Goal: Task Accomplishment & Management: Use online tool/utility

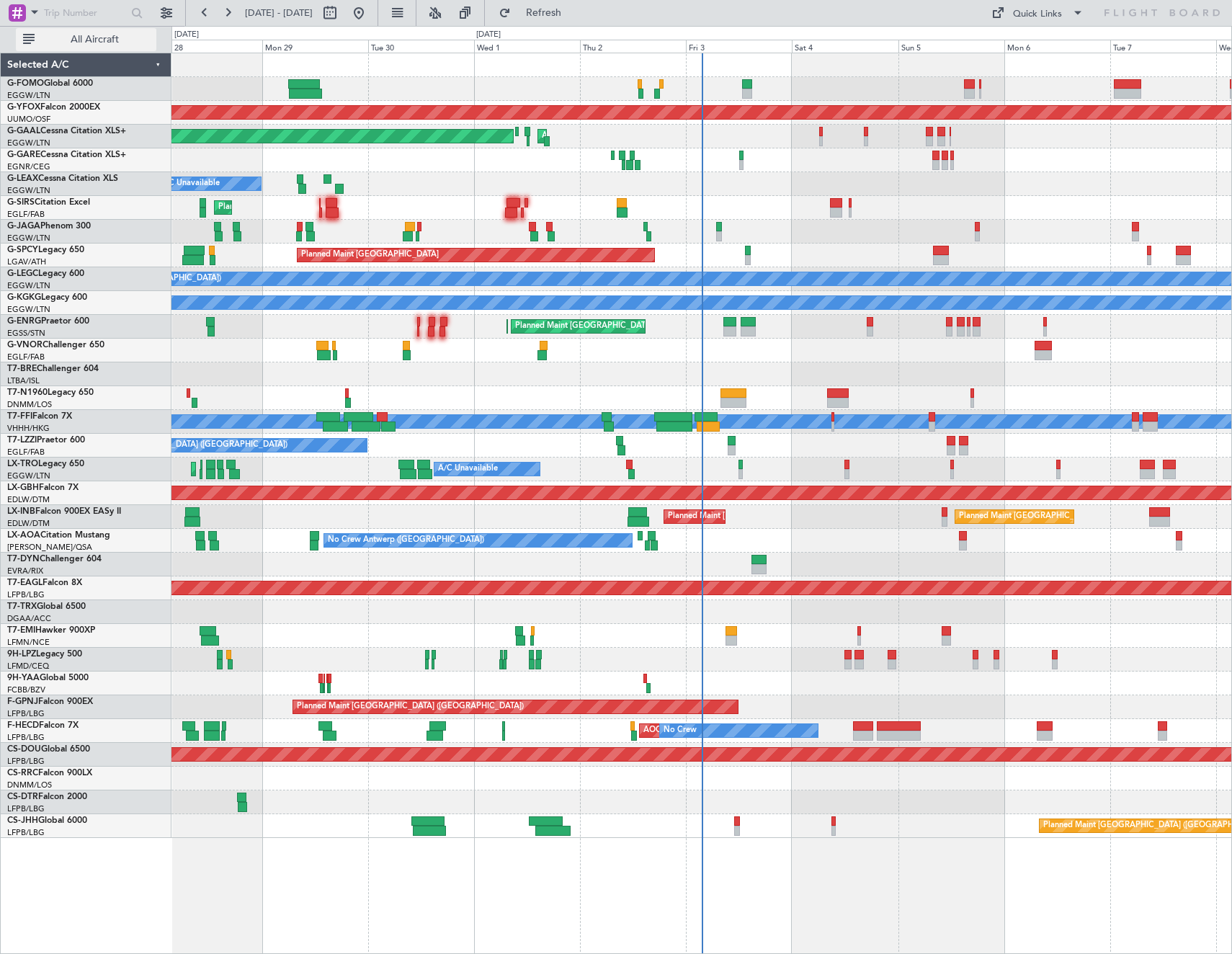
click at [105, 35] on span "All Aircraft" at bounding box center [94, 40] width 115 height 10
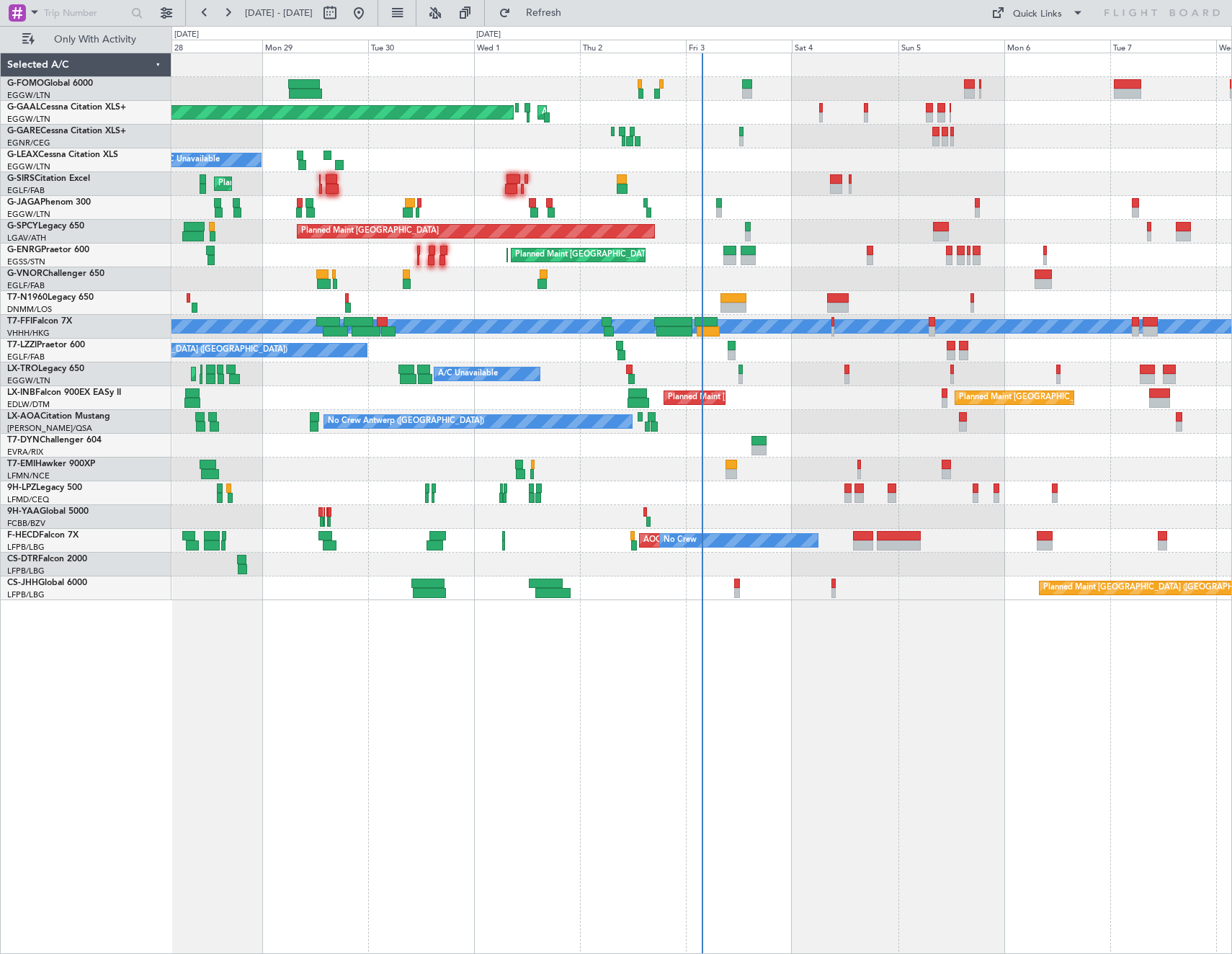
click at [318, 7] on span "[DATE] - [DATE]" at bounding box center [278, 13] width 79 height 23
click at [342, 18] on button at bounding box center [330, 13] width 23 height 23
select select "9"
select select "2025"
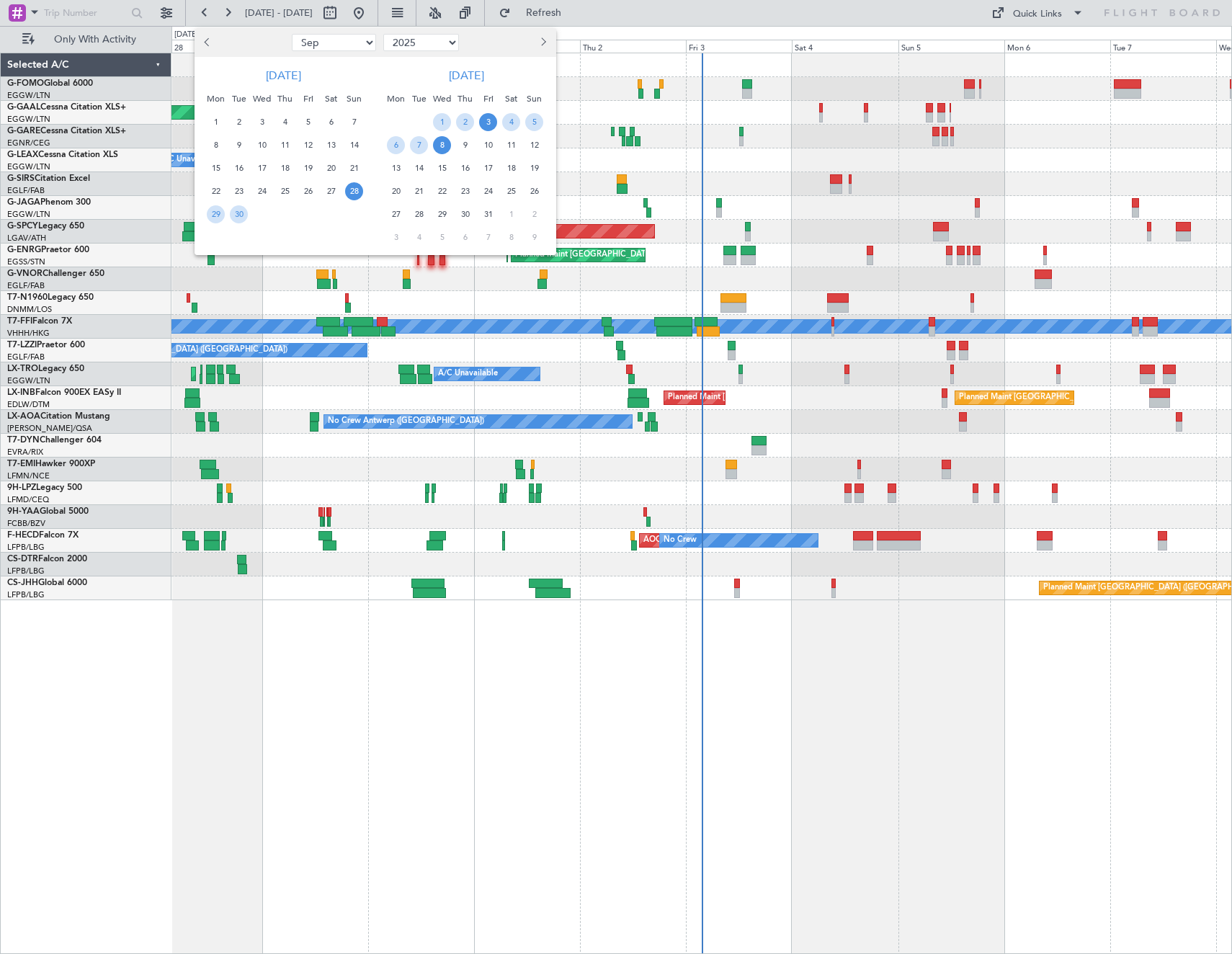
click at [485, 123] on span "3" at bounding box center [488, 122] width 18 height 18
click at [486, 142] on span "10" at bounding box center [488, 145] width 18 height 18
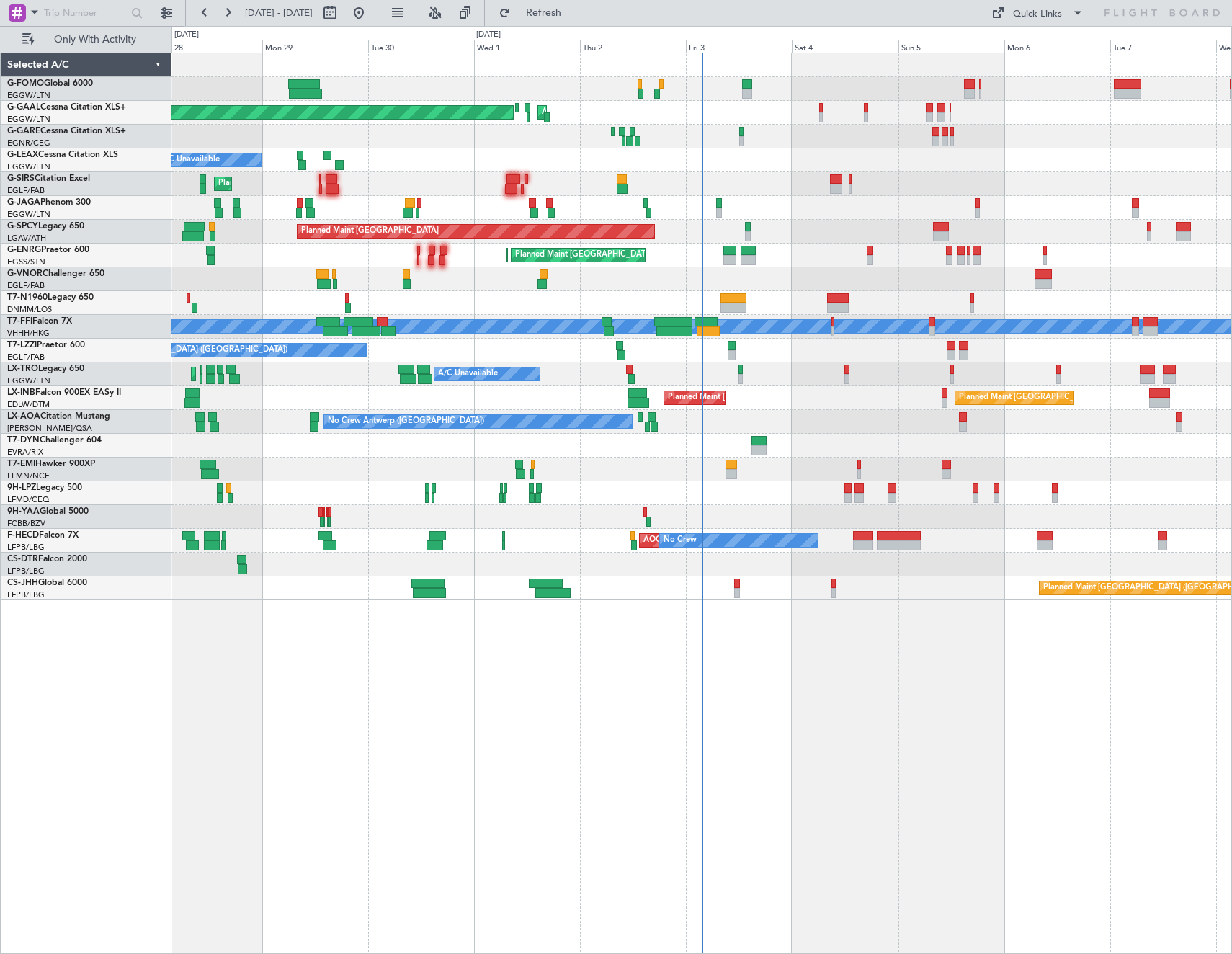
select select "10"
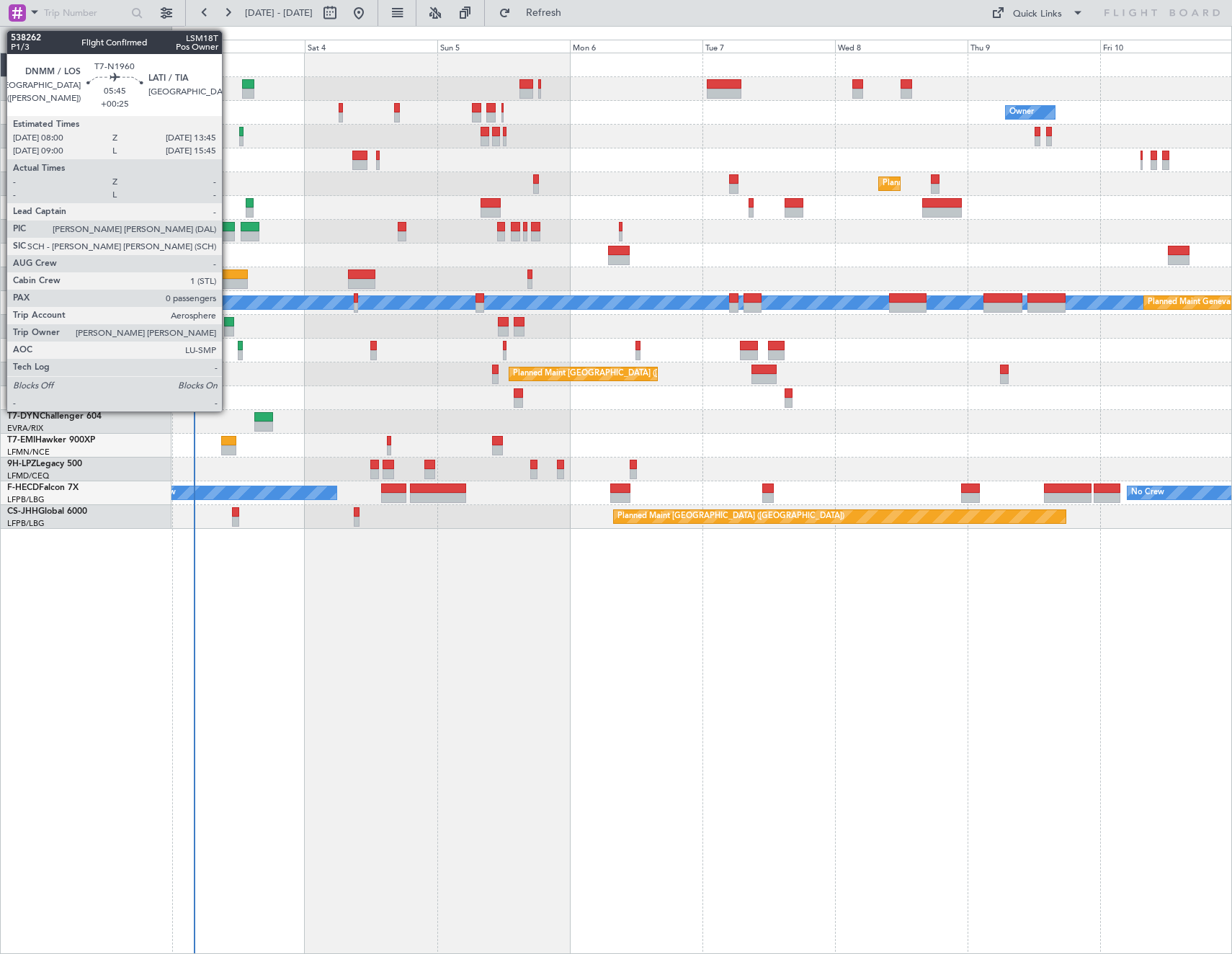
click at [225, 268] on div at bounding box center [701, 279] width 1060 height 24
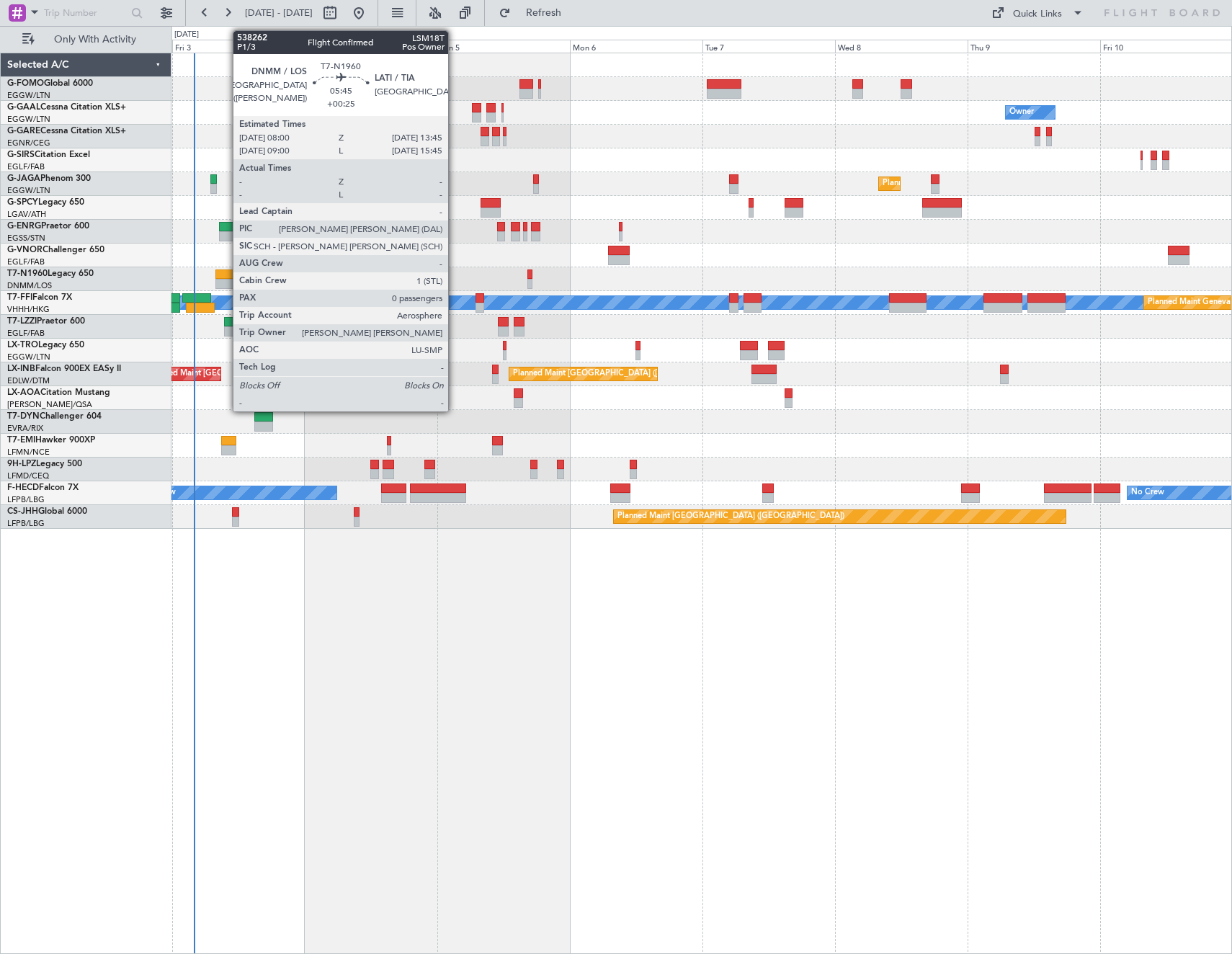
click at [225, 278] on div at bounding box center [232, 274] width 33 height 10
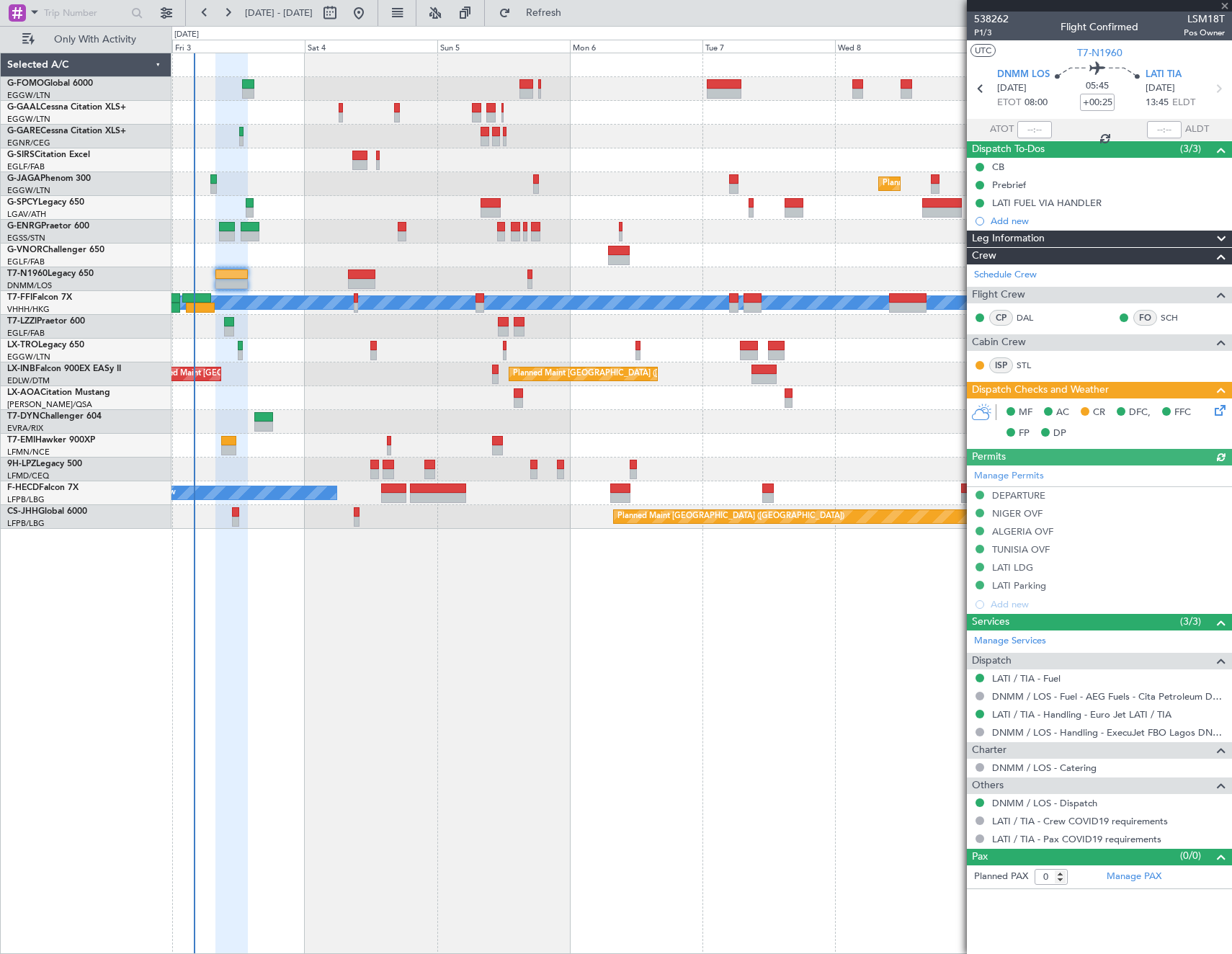
click at [1219, 414] on icon at bounding box center [1217, 408] width 11 height 11
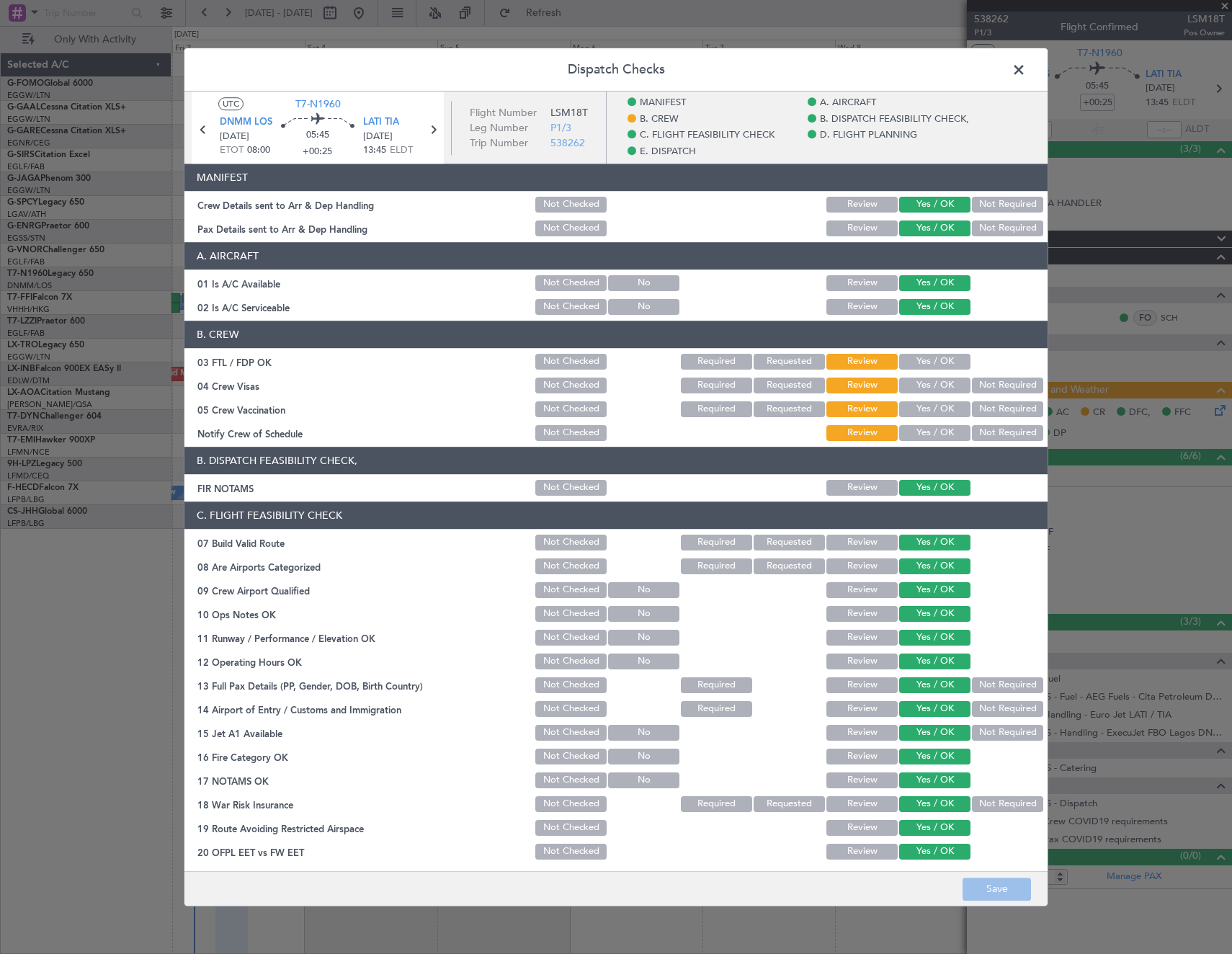
click at [936, 357] on button "Yes / OK" at bounding box center [935, 361] width 72 height 15
click at [938, 387] on button "Yes / OK" at bounding box center [935, 385] width 72 height 15
click at [981, 406] on button "Not Required" at bounding box center [1008, 409] width 72 height 15
click at [922, 427] on button "Yes / OK" at bounding box center [935, 432] width 72 height 15
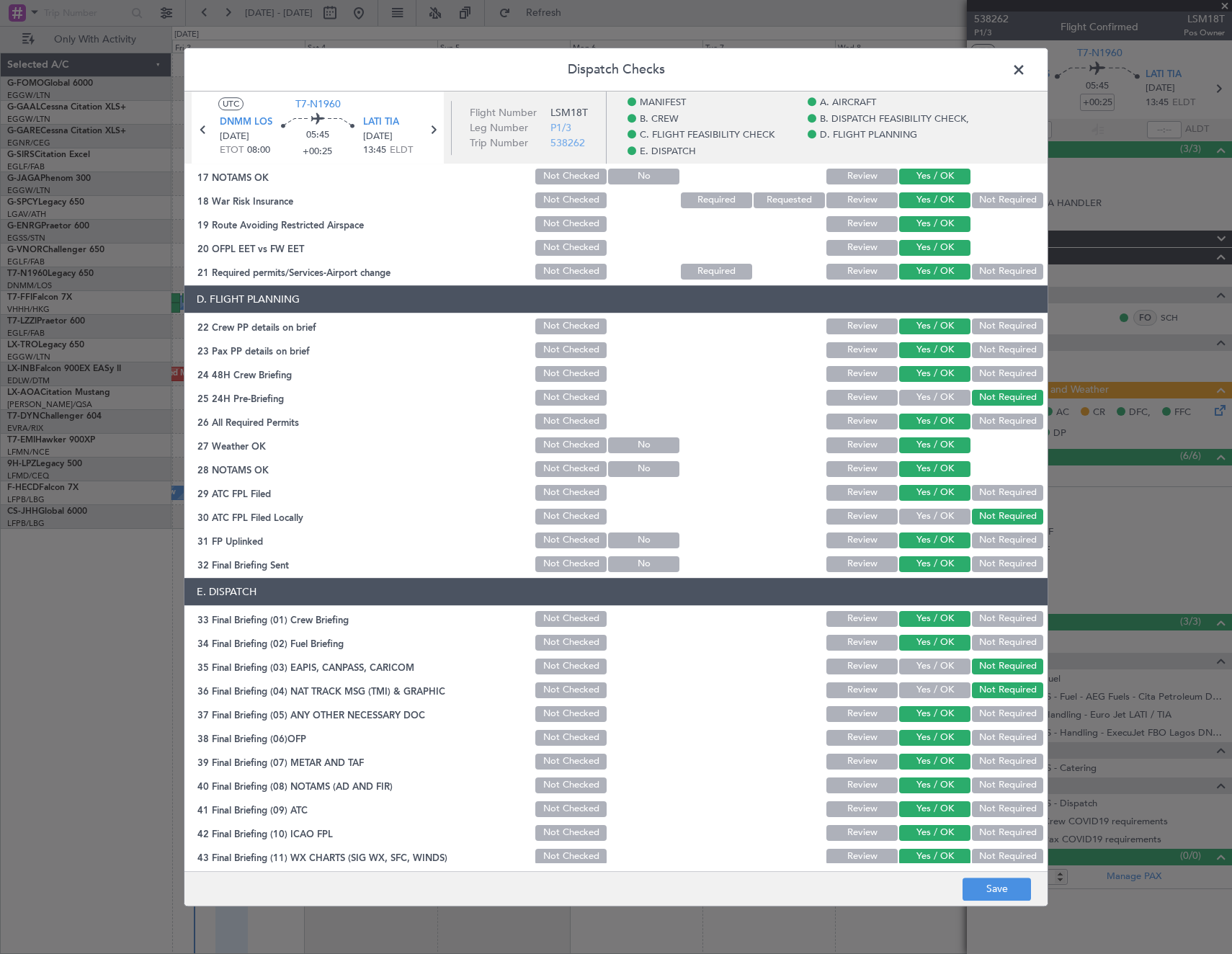
scroll to position [636, 0]
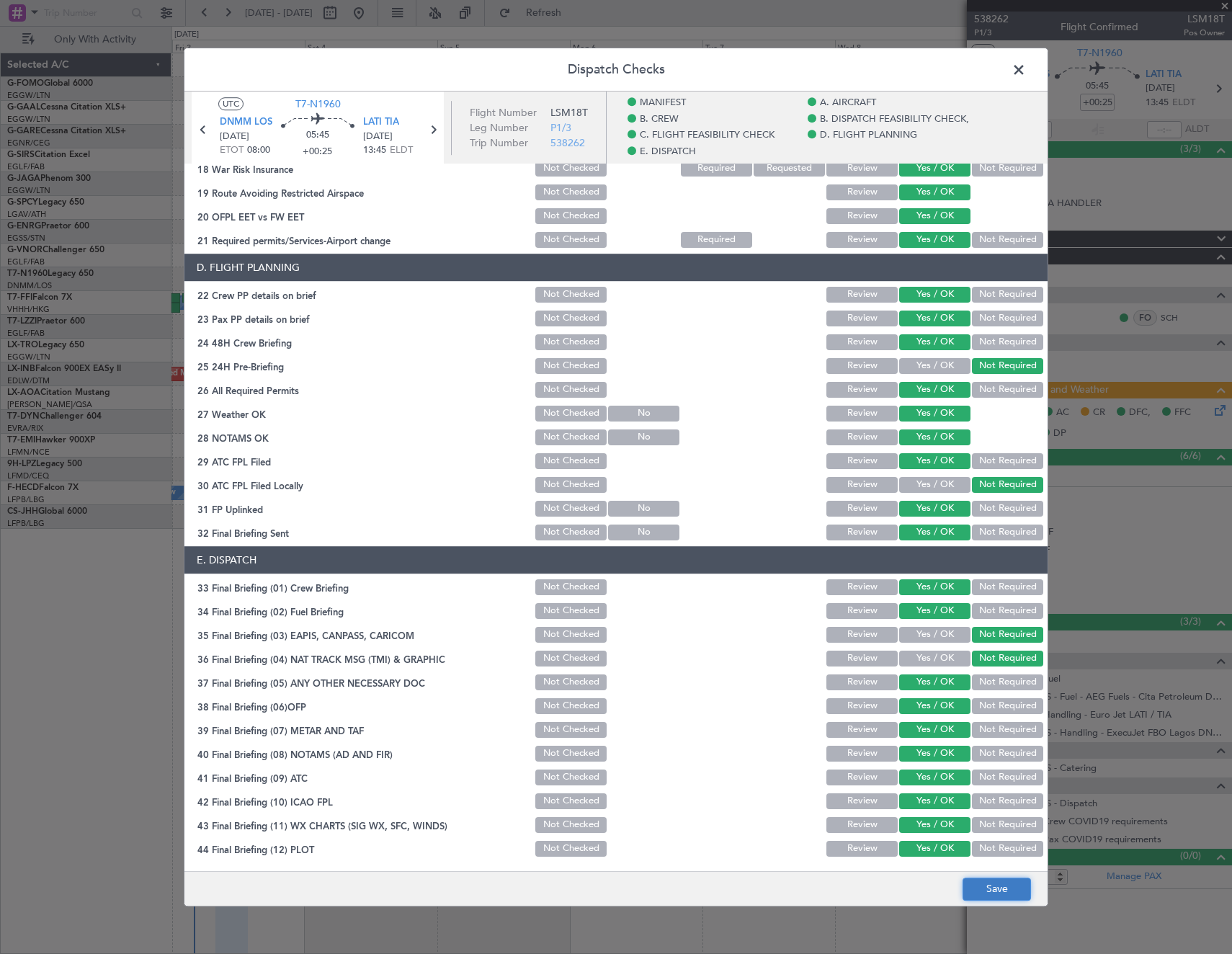
click at [1001, 891] on button "Save" at bounding box center [997, 890] width 68 height 23
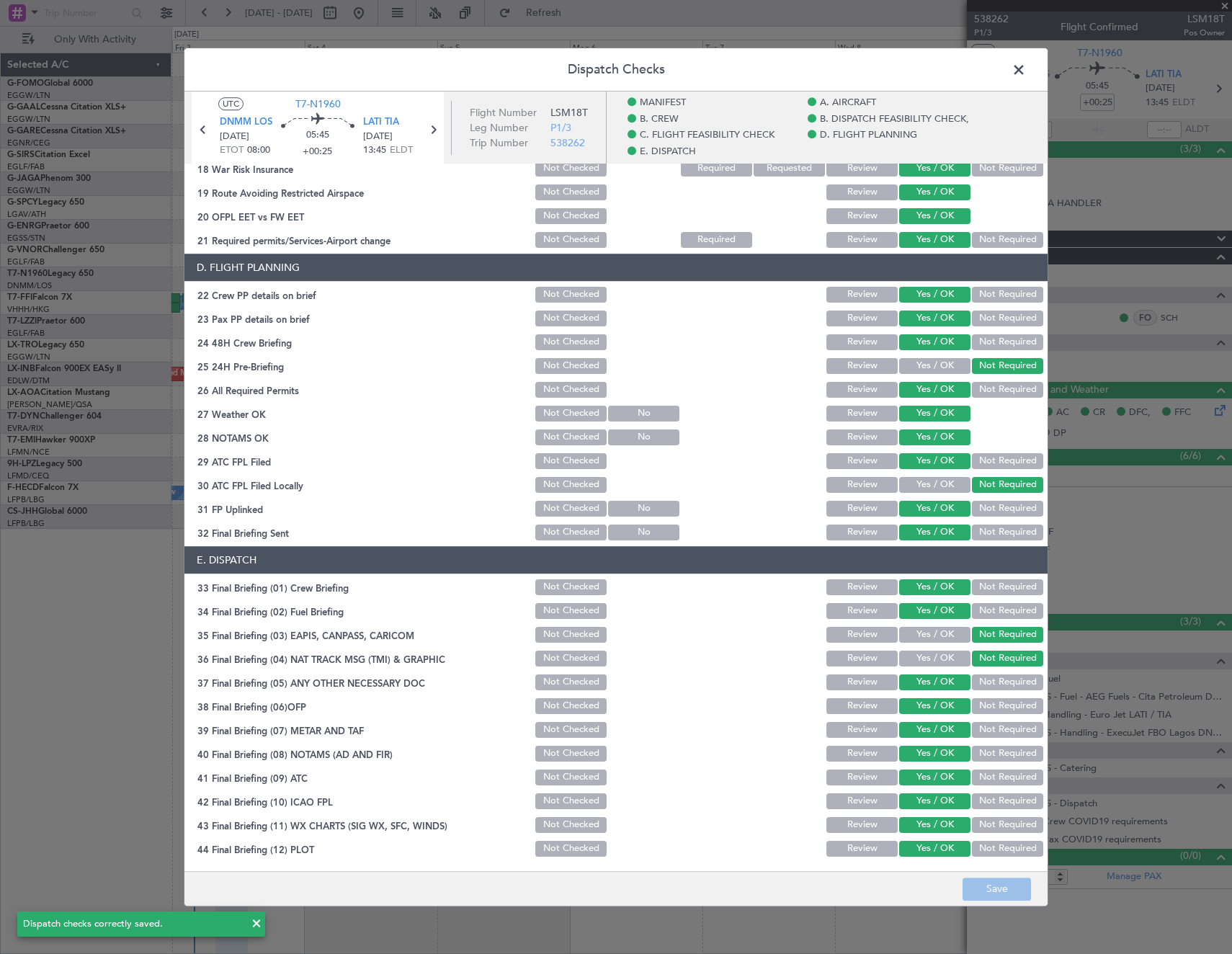
click at [1026, 72] on span at bounding box center [1026, 73] width 0 height 28
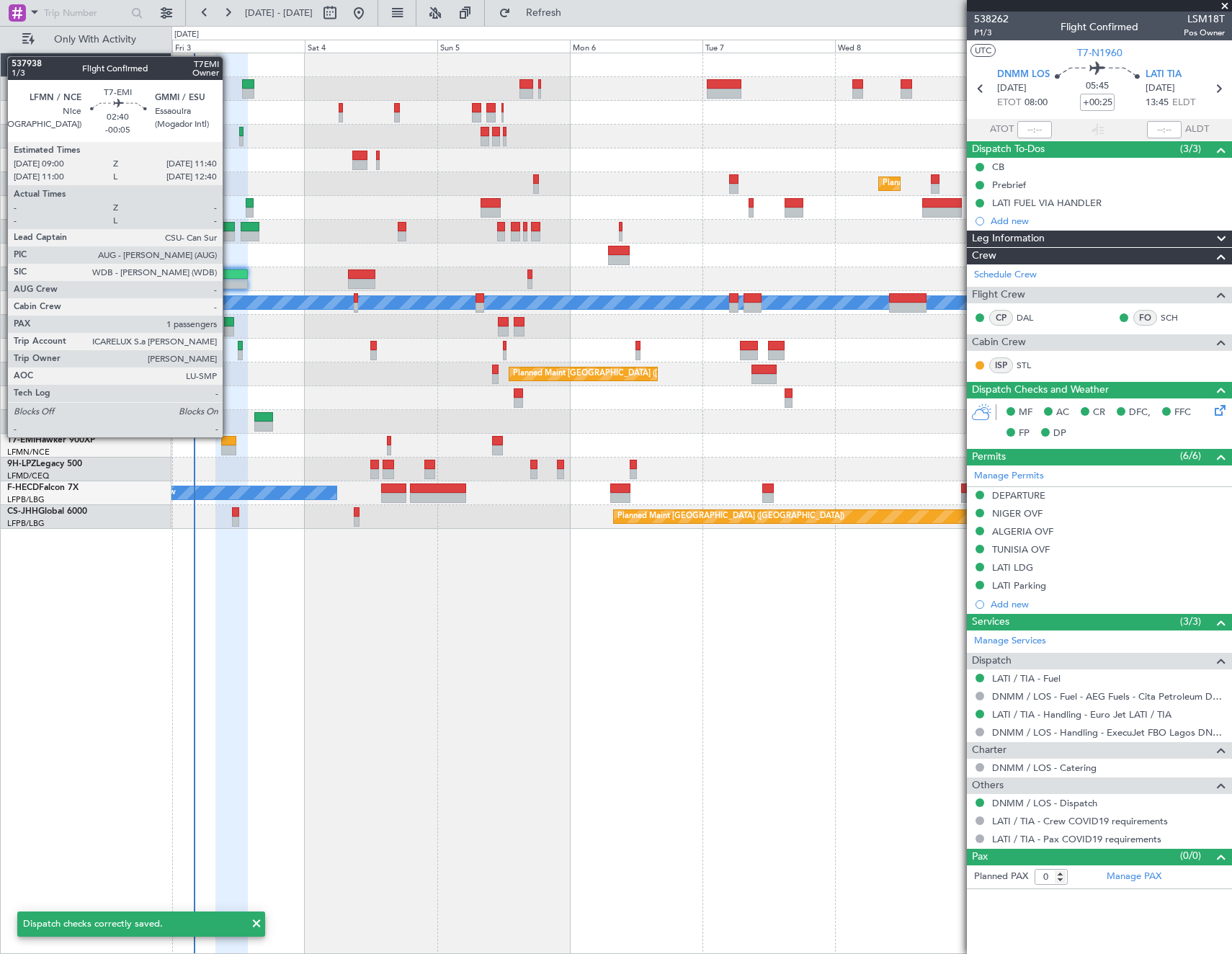
click at [228, 437] on div at bounding box center [229, 441] width 15 height 10
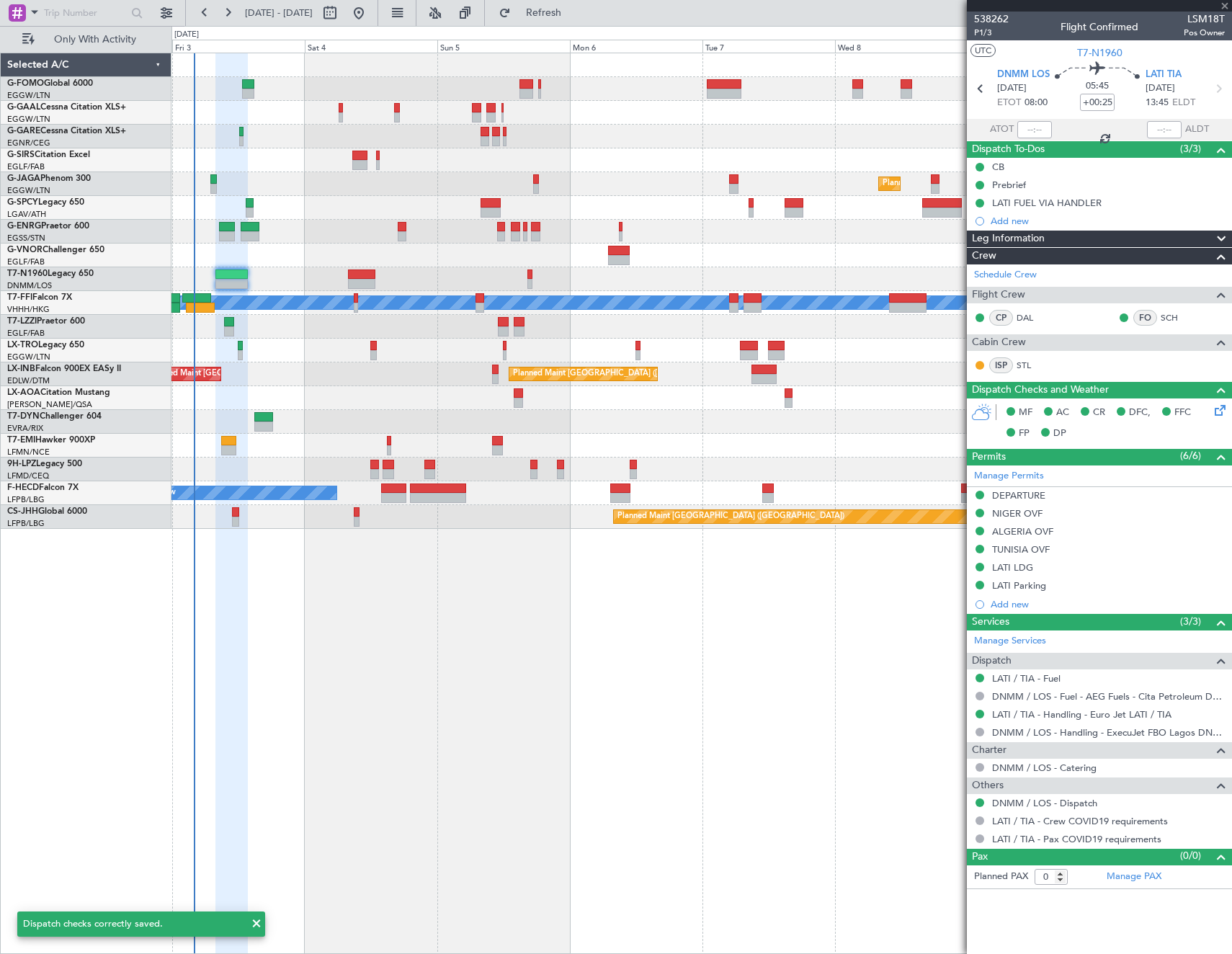
type input "-00:05"
type input "1"
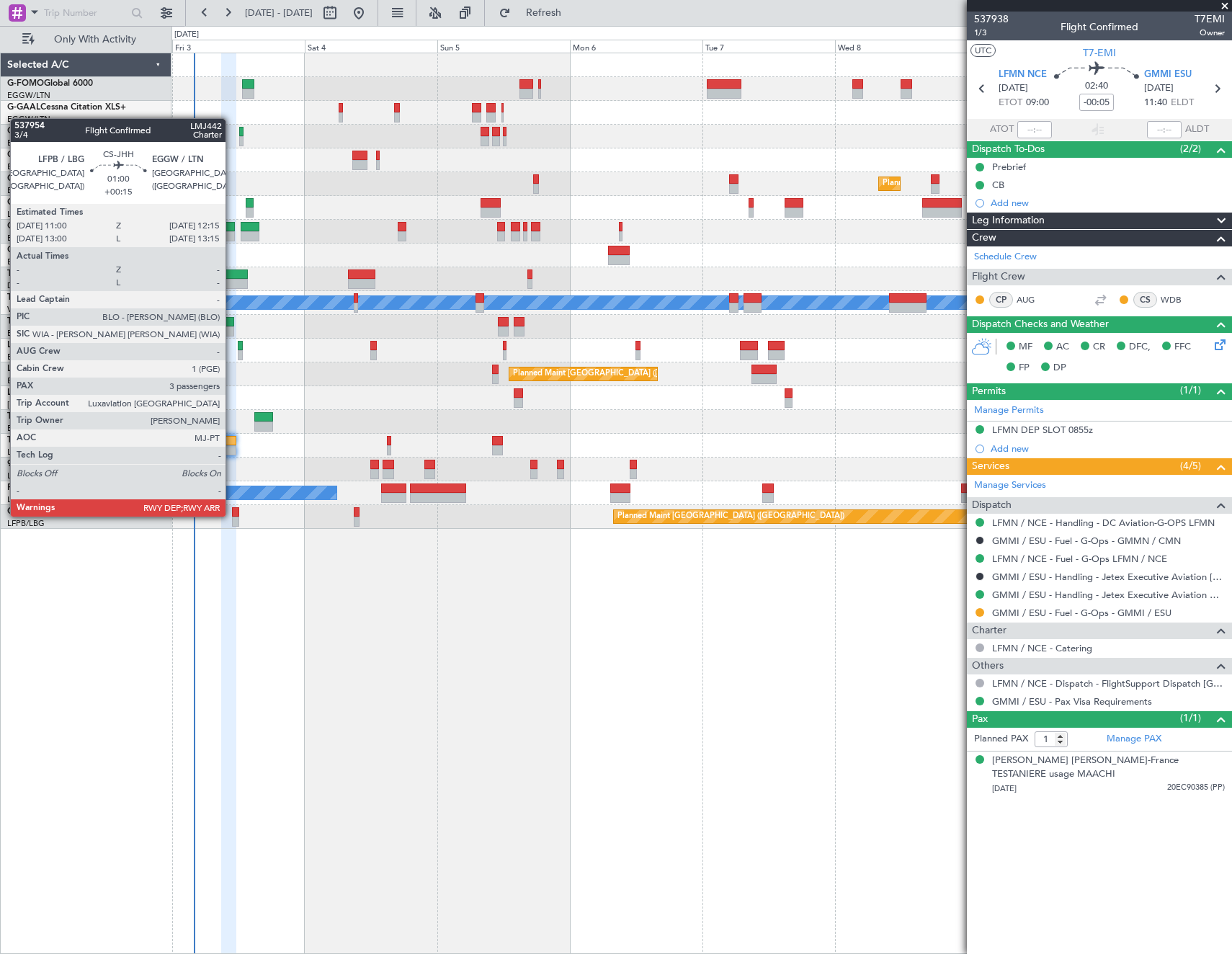
click at [232, 515] on div at bounding box center [235, 512] width 7 height 10
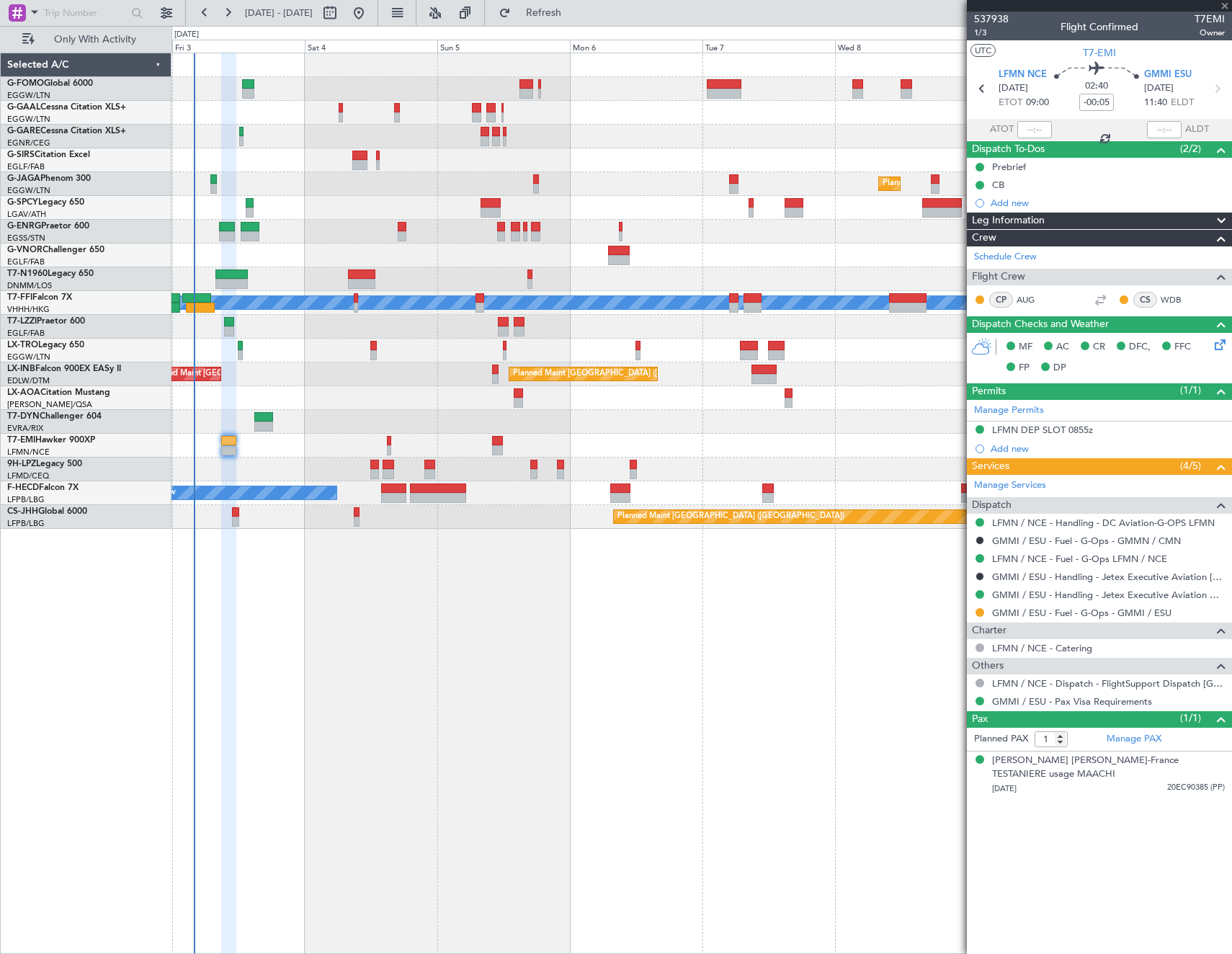
type input "+00:15"
type input "3"
